Goal: Task Accomplishment & Management: Manage account settings

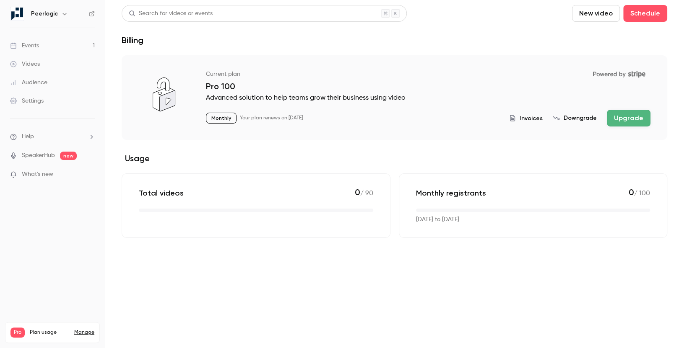
click at [36, 46] on div "Events" at bounding box center [24, 45] width 29 height 8
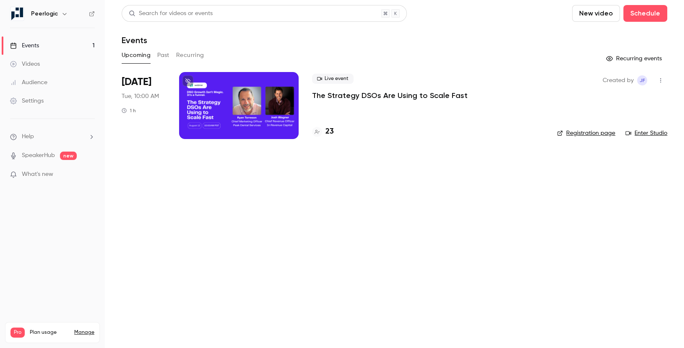
click at [380, 93] on p "The Strategy DSOs Are Using to Scale Fast" at bounding box center [390, 96] width 156 height 10
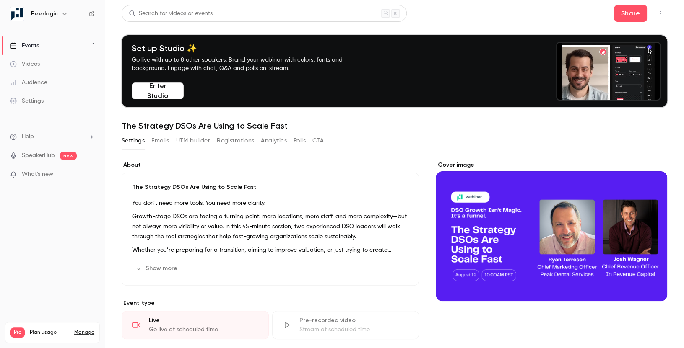
click at [231, 139] on button "Registrations" at bounding box center [235, 140] width 37 height 13
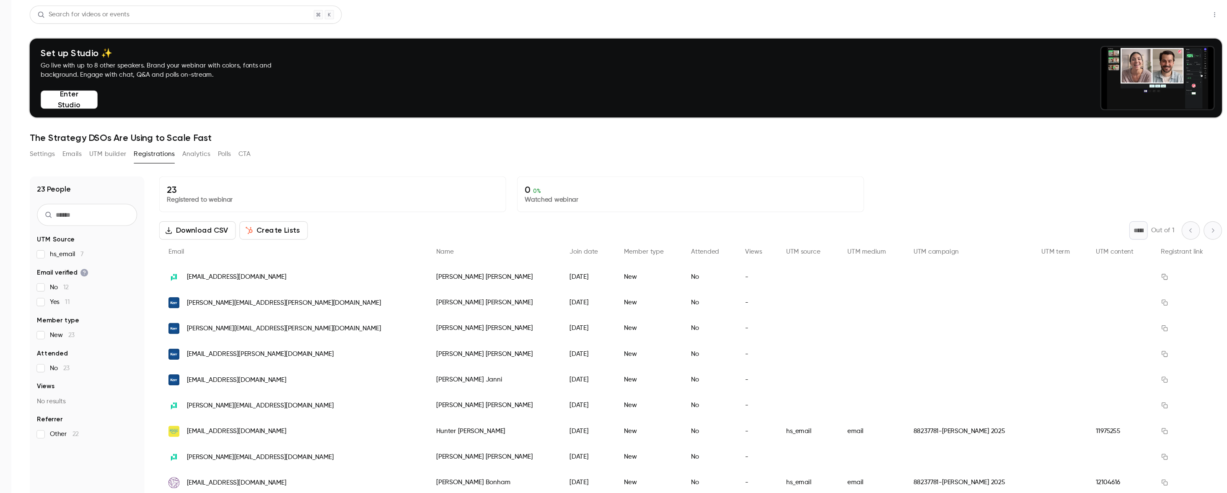
click at [683, 15] on button "Share" at bounding box center [1173, 13] width 33 height 17
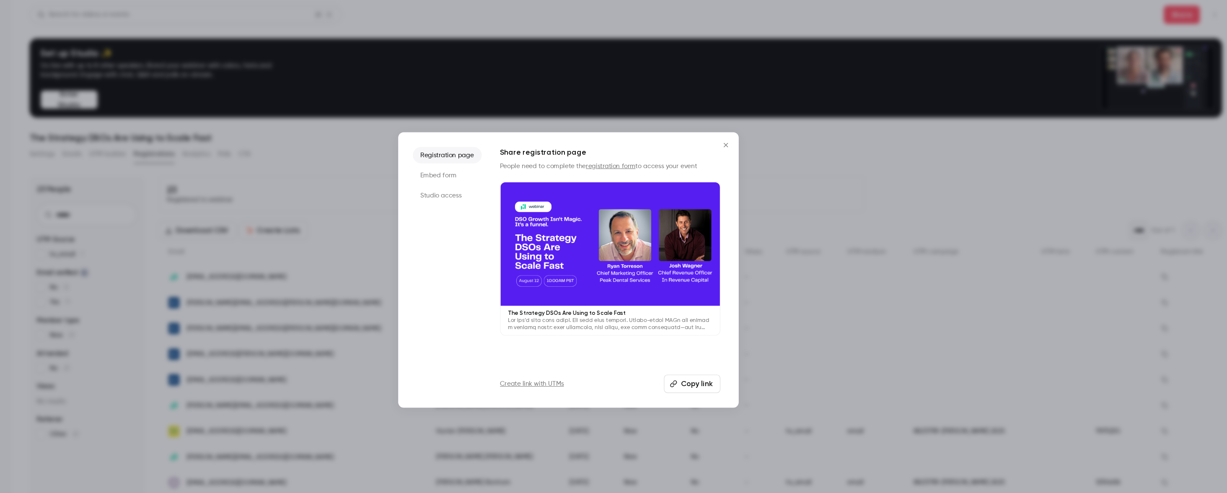
click at [683, 348] on button "Copy link" at bounding box center [727, 350] width 52 height 17
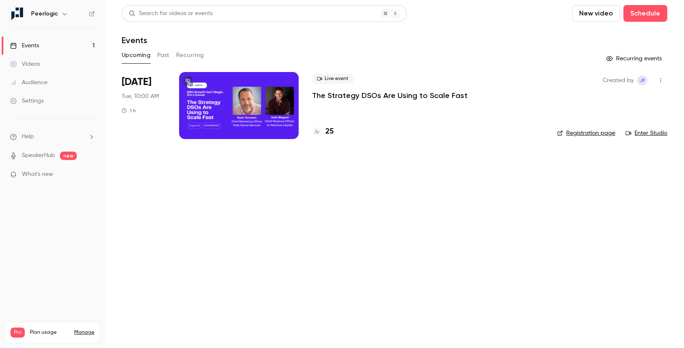
click at [251, 101] on div at bounding box center [238, 105] width 119 height 67
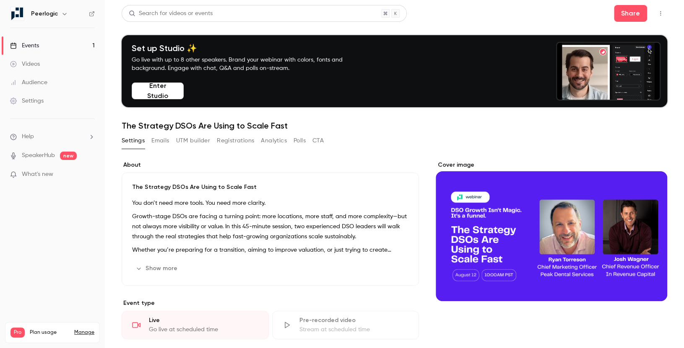
click at [161, 93] on button "Enter Studio" at bounding box center [158, 91] width 52 height 17
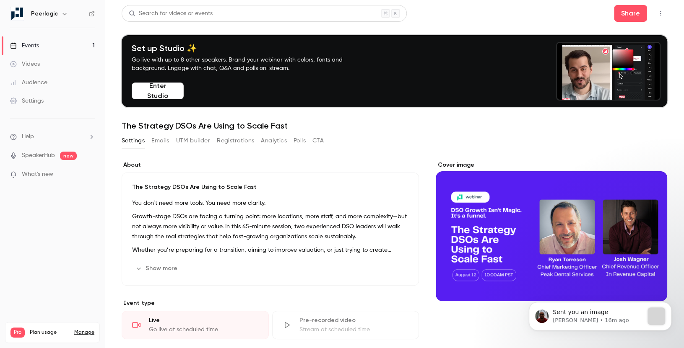
click at [229, 146] on button "Registrations" at bounding box center [235, 140] width 37 height 13
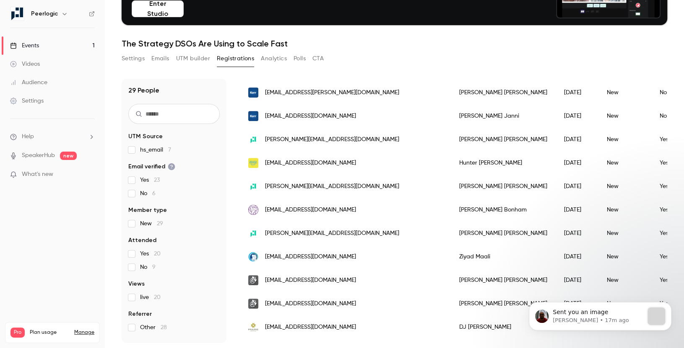
scroll to position [292, 0]
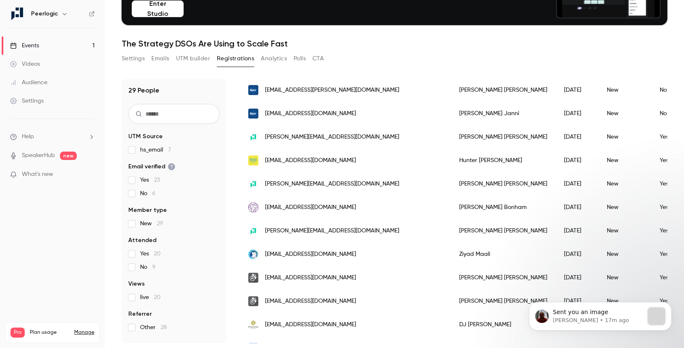
click at [451, 137] on div "Elliot Fuller" at bounding box center [503, 136] width 105 height 23
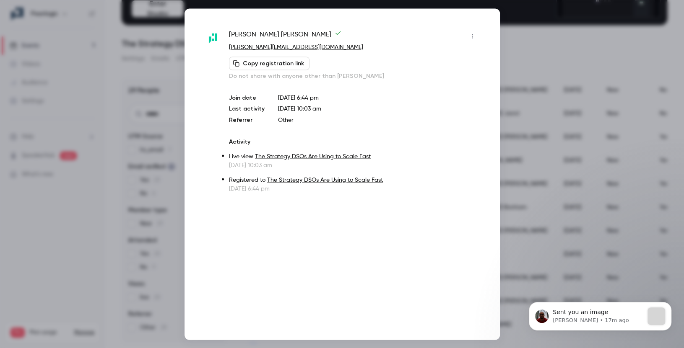
click at [532, 76] on div at bounding box center [342, 174] width 684 height 348
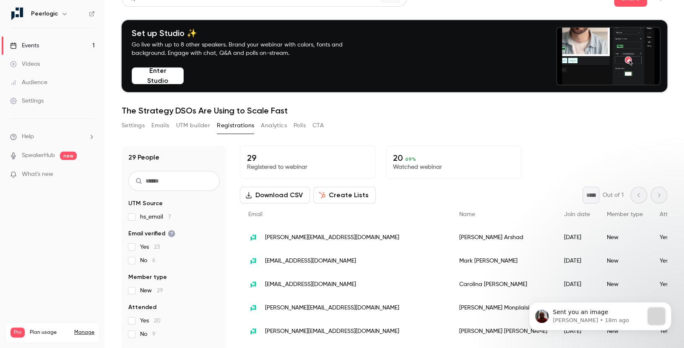
scroll to position [0, 0]
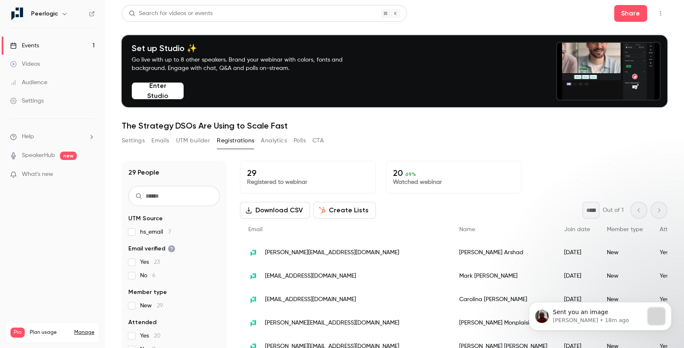
click at [186, 197] on input "text" at bounding box center [173, 196] width 91 height 20
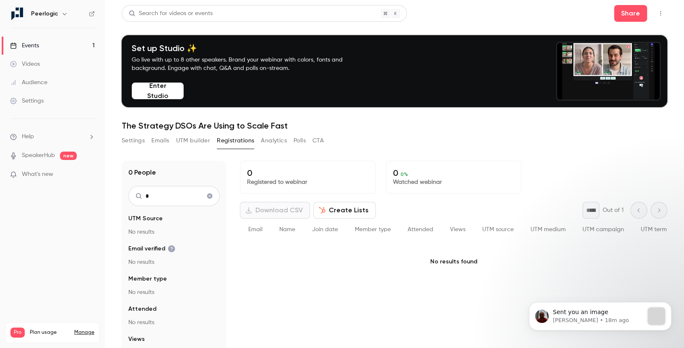
type input "*"
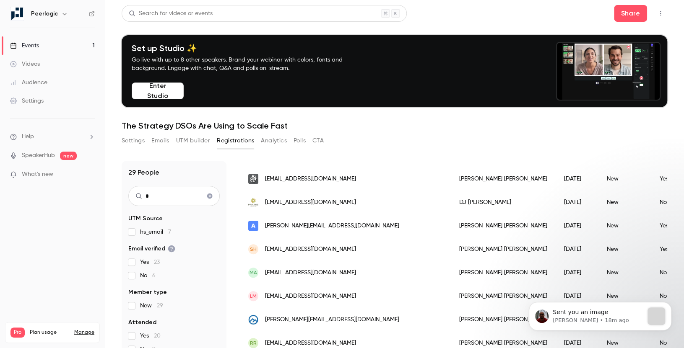
scroll to position [82, 0]
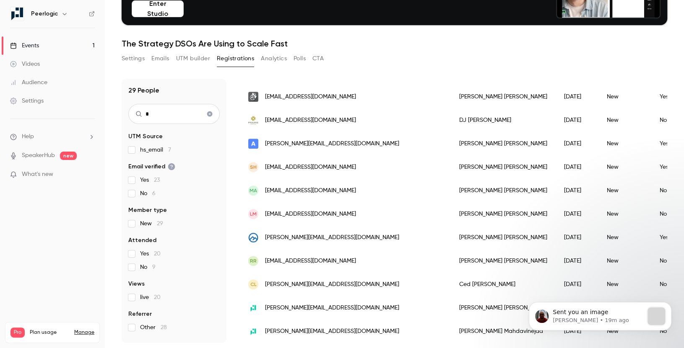
click at [340, 239] on span "[PERSON_NAME][EMAIL_ADDRESS][DOMAIN_NAME]" at bounding box center [332, 237] width 134 height 9
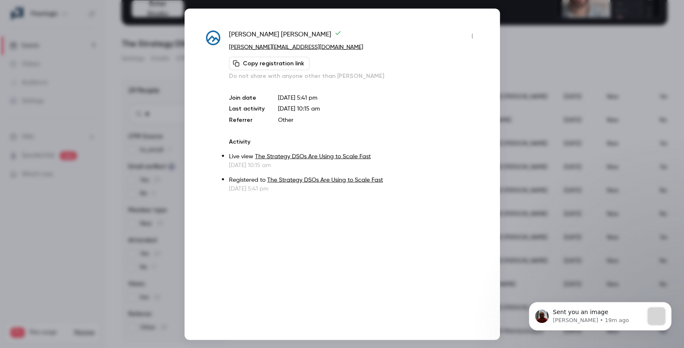
click at [543, 29] on div at bounding box center [342, 174] width 684 height 348
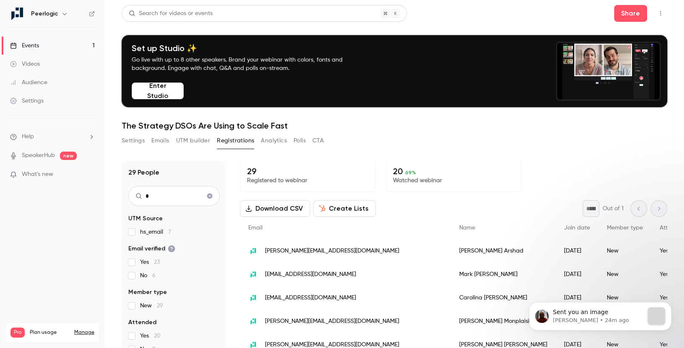
scroll to position [0, 0]
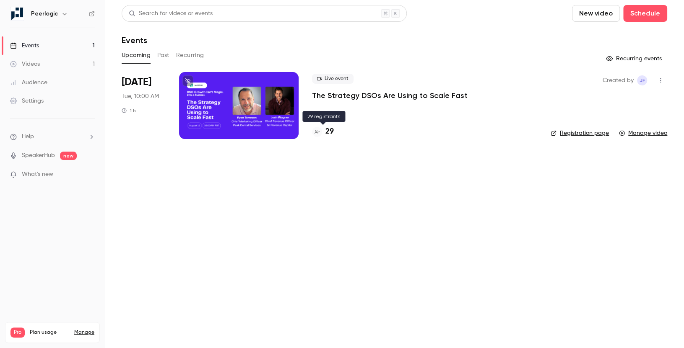
click at [328, 131] on h4 "29" at bounding box center [329, 131] width 8 height 11
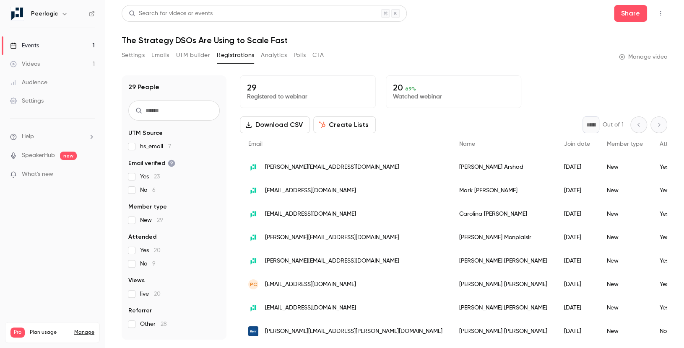
click at [349, 125] on button "Create Lists" at bounding box center [344, 125] width 62 height 17
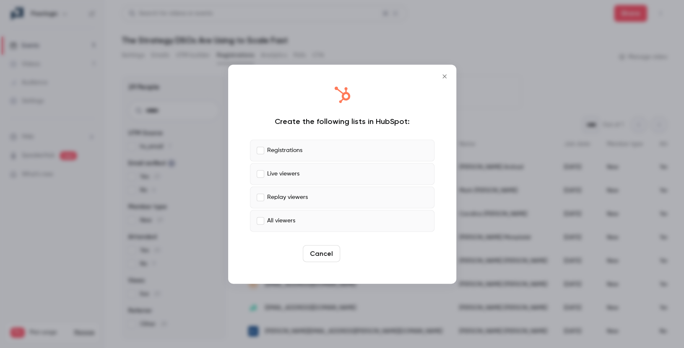
click at [364, 254] on button "Create" at bounding box center [362, 253] width 38 height 17
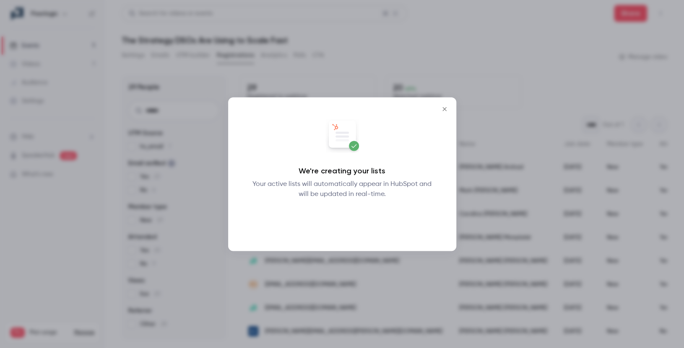
click at [341, 224] on button "Okay" at bounding box center [342, 221] width 31 height 17
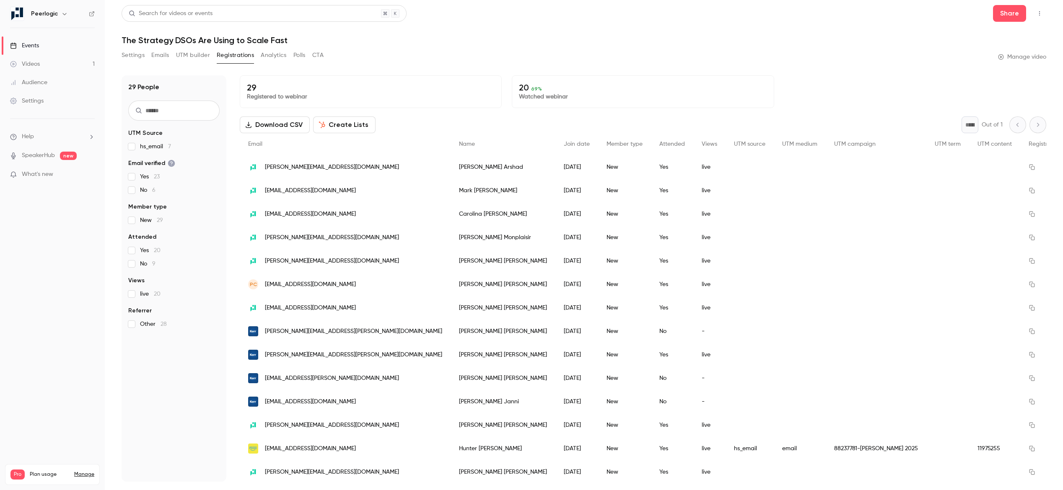
click at [194, 119] on input "text" at bounding box center [173, 111] width 91 height 20
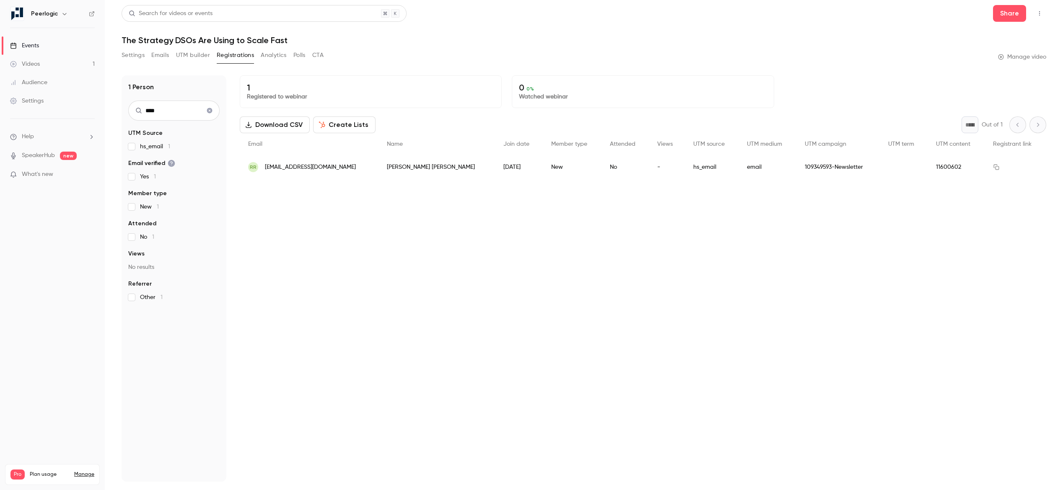
type input "****"
